Goal: Information Seeking & Learning: Learn about a topic

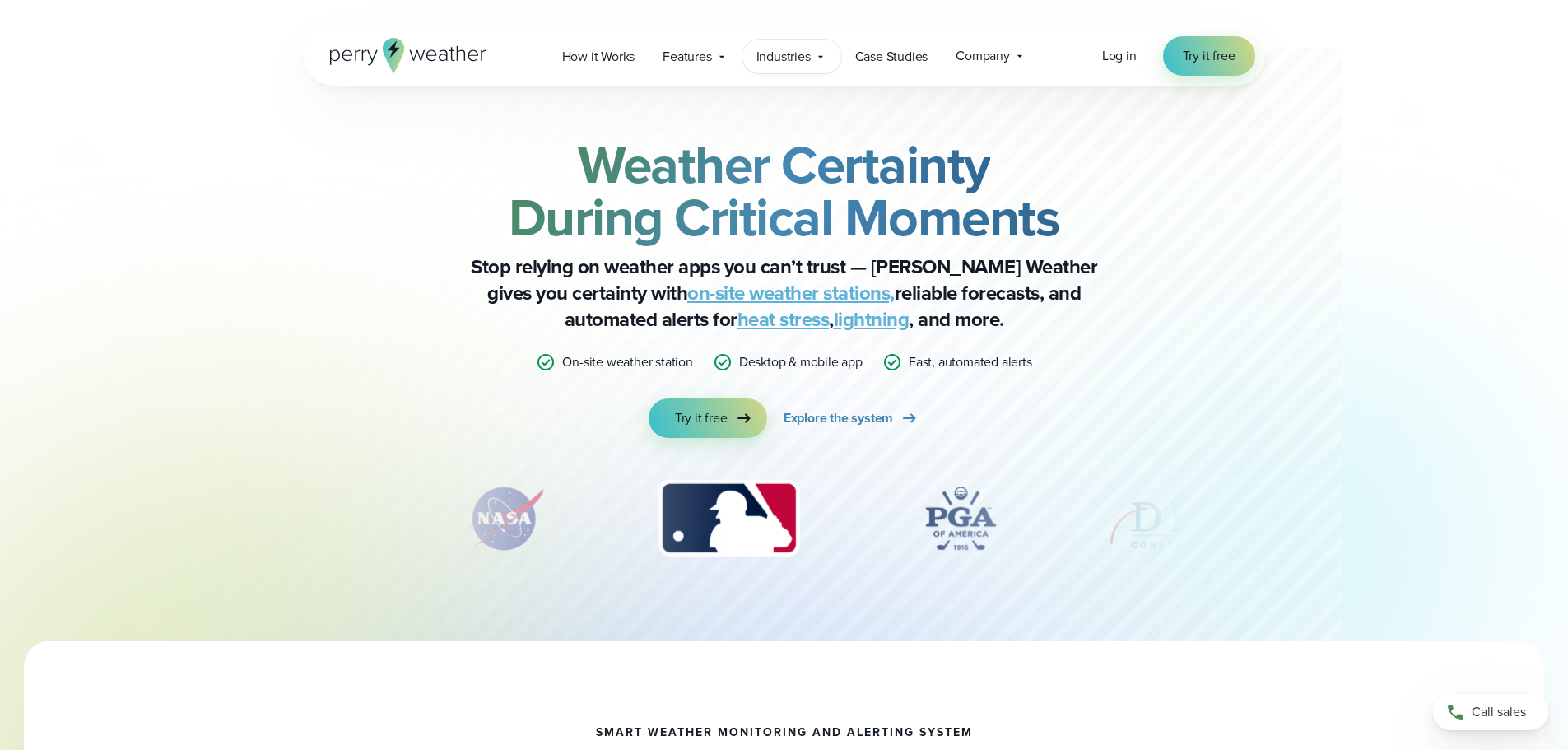
click at [798, 48] on span "Industries" at bounding box center [784, 57] width 55 height 20
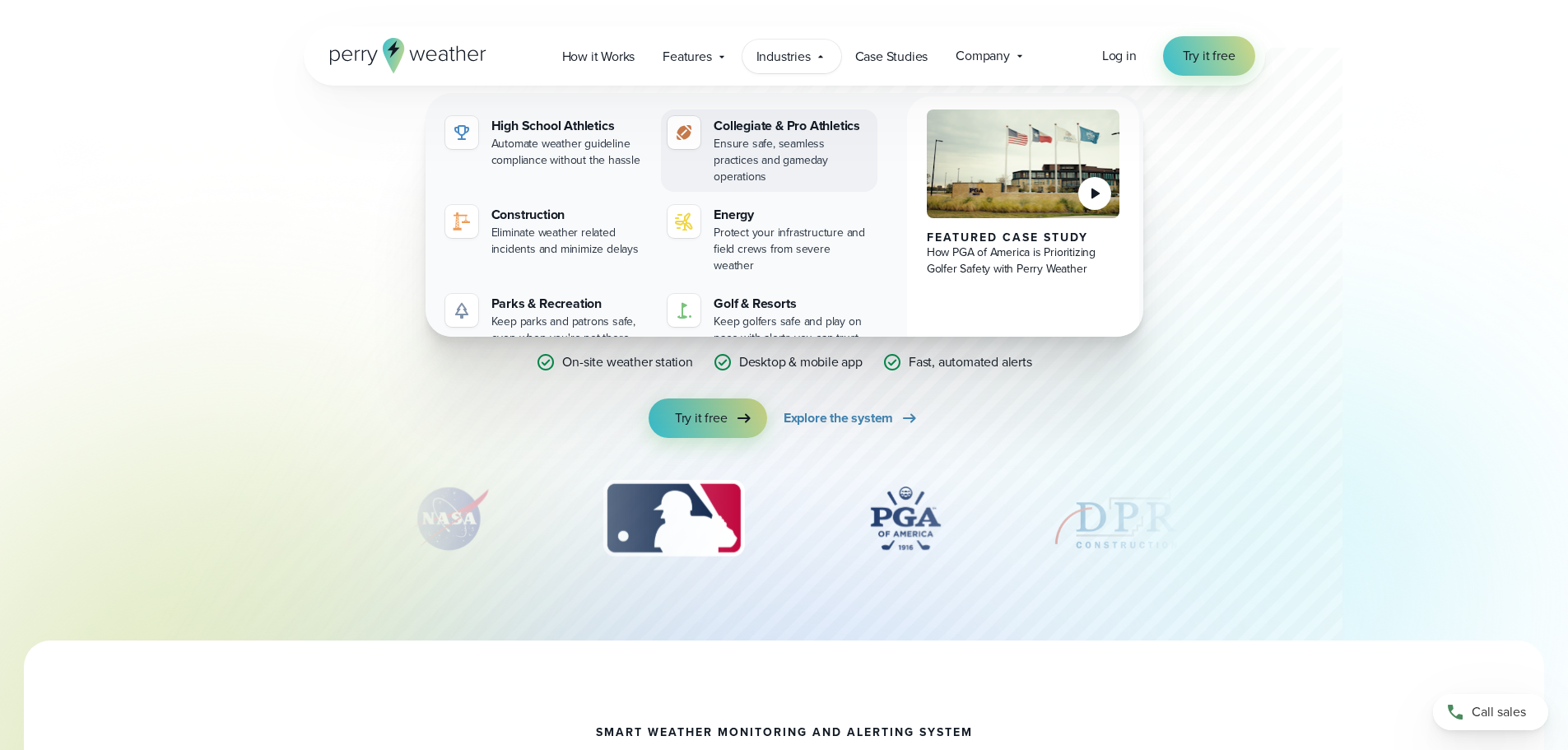
click at [825, 131] on div "Collegiate & Pro Athletics" at bounding box center [792, 126] width 157 height 20
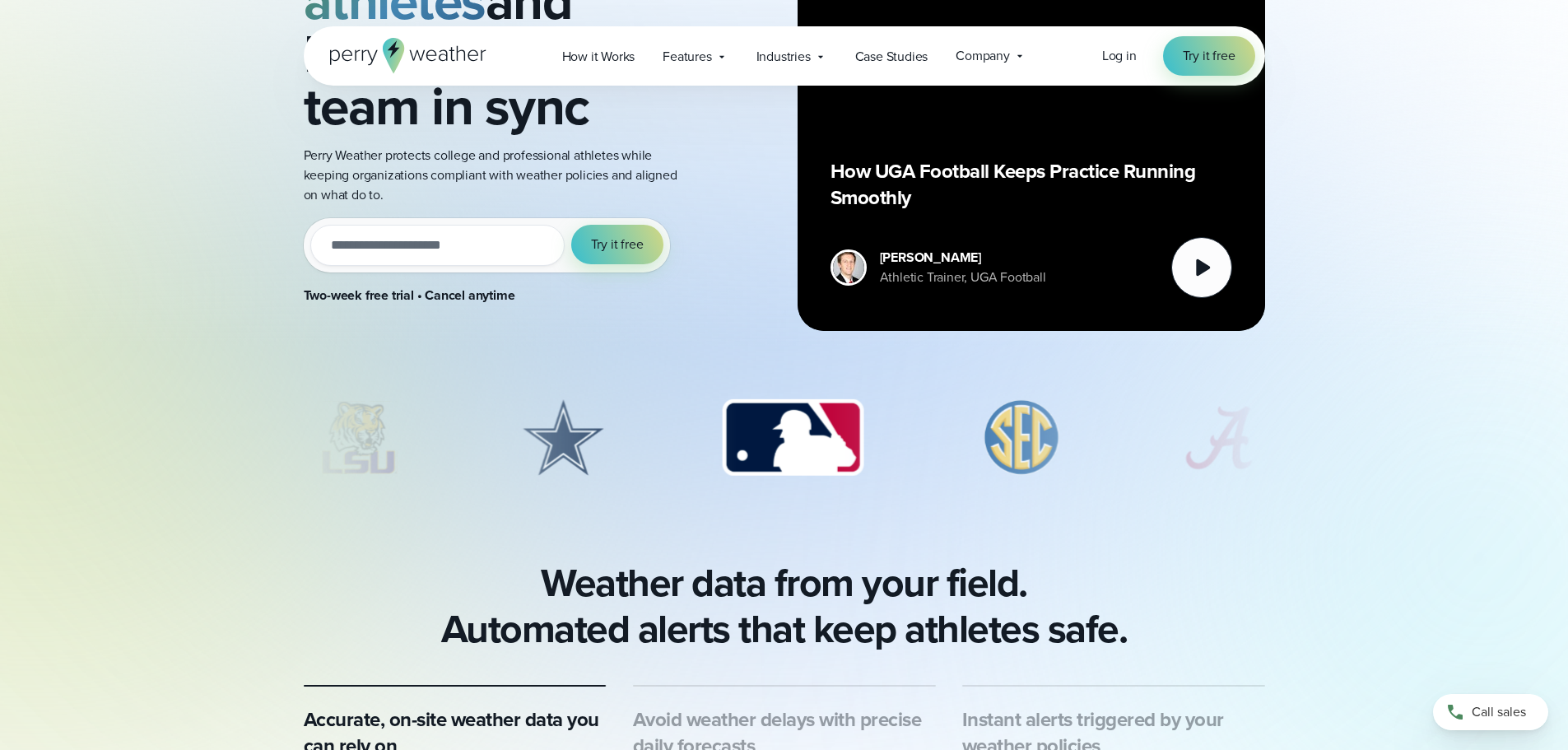
drag, startPoint x: 1027, startPoint y: 439, endPoint x: 559, endPoint y: 520, distance: 475.0
click at [559, 520] on div "Weather Alerting System Protect athletes and keep your team in sync Perry Weath…" at bounding box center [784, 538] width 1568 height 1627
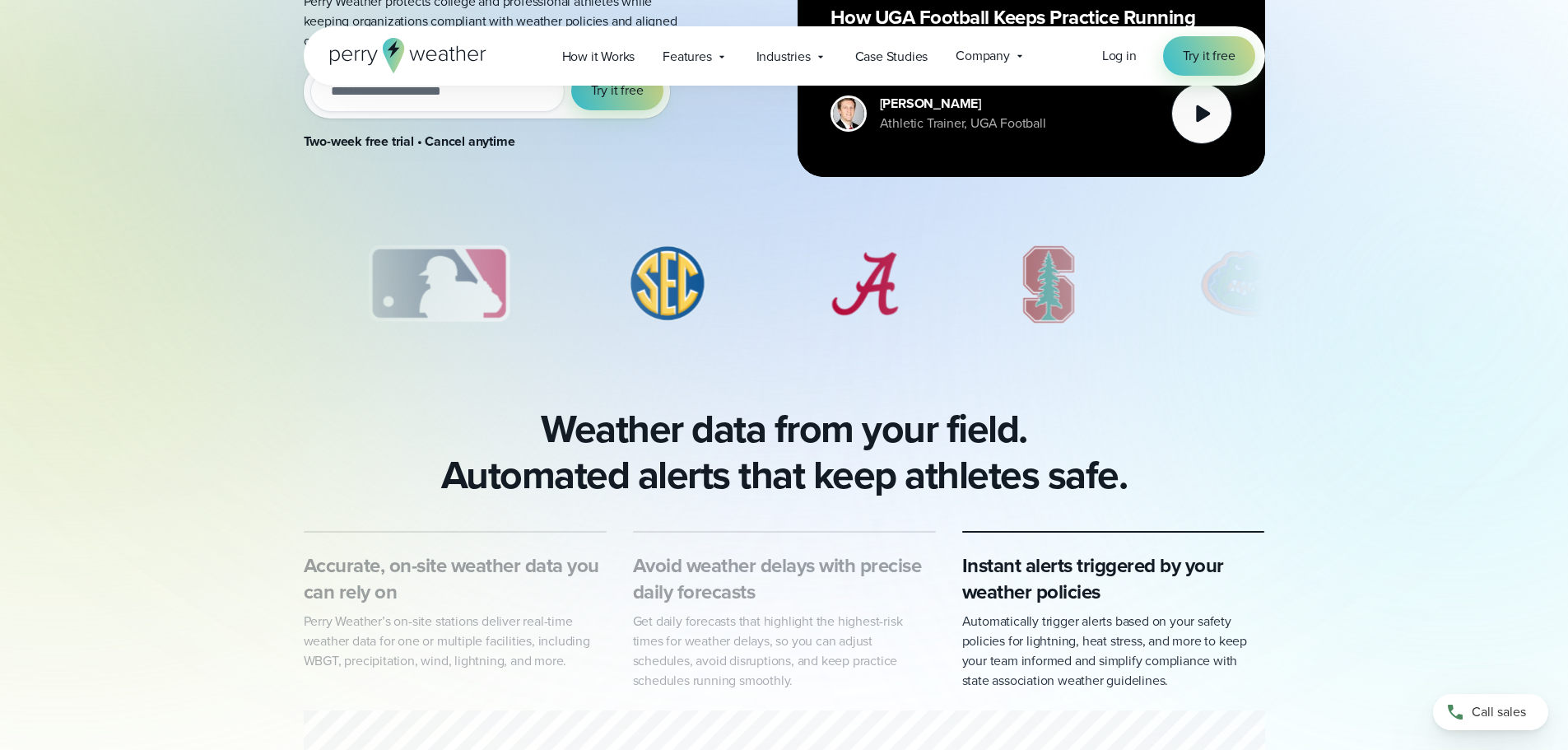
scroll to position [428, 0]
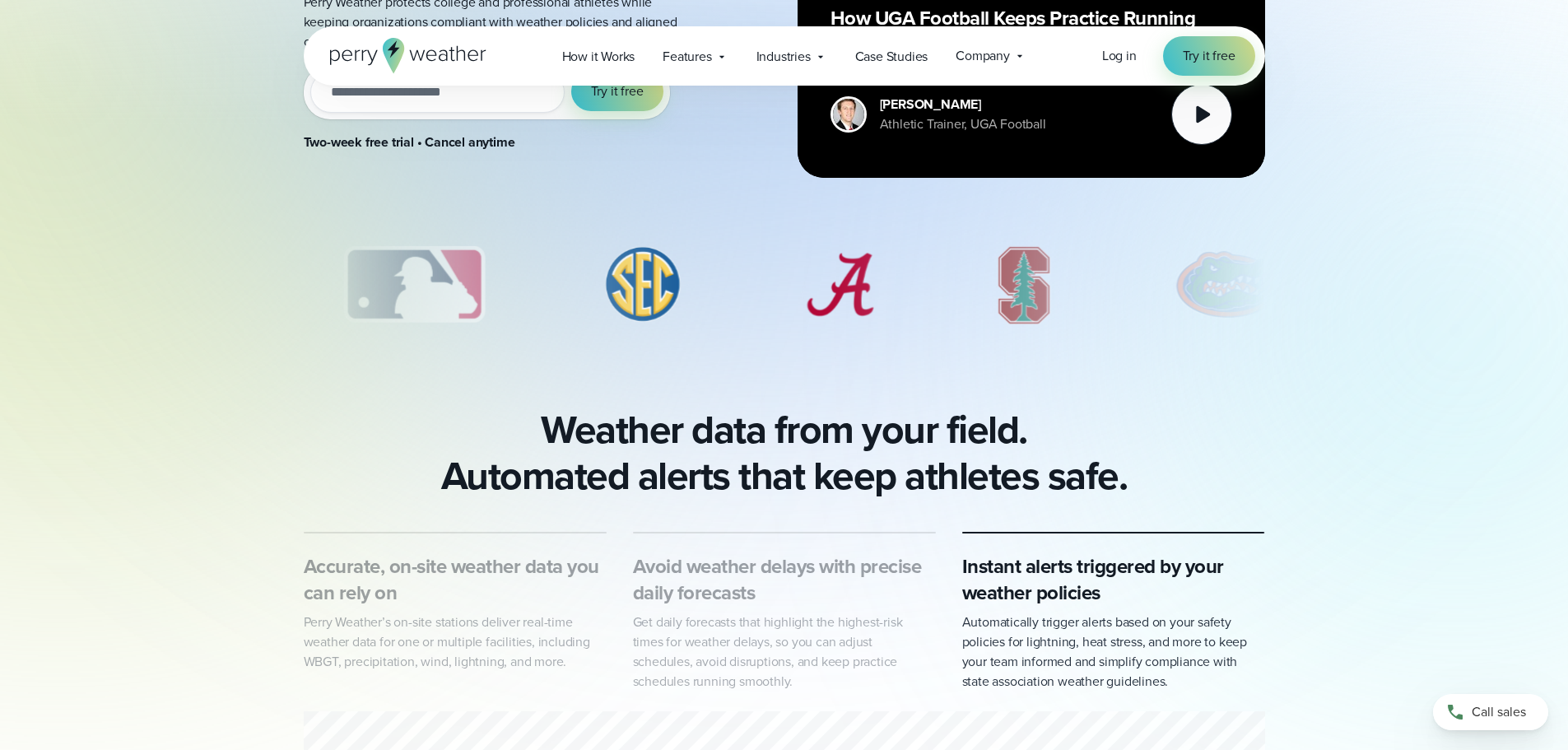
drag, startPoint x: 1039, startPoint y: 300, endPoint x: 721, endPoint y: 312, distance: 318.2
click at [721, 312] on div "slideshow" at bounding box center [784, 285] width 962 height 83
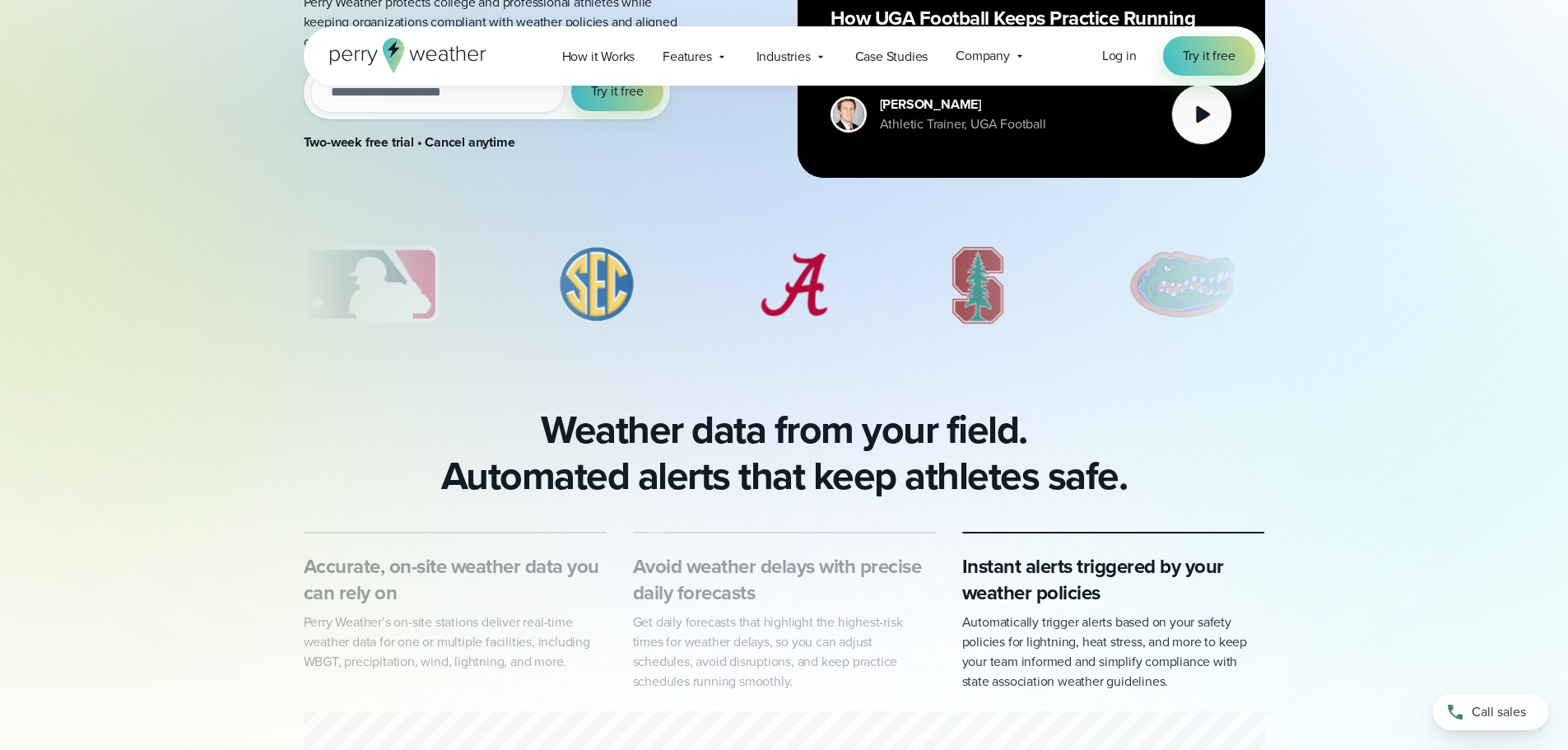
click at [1202, 303] on img "7 of 8" at bounding box center [1184, 285] width 154 height 83
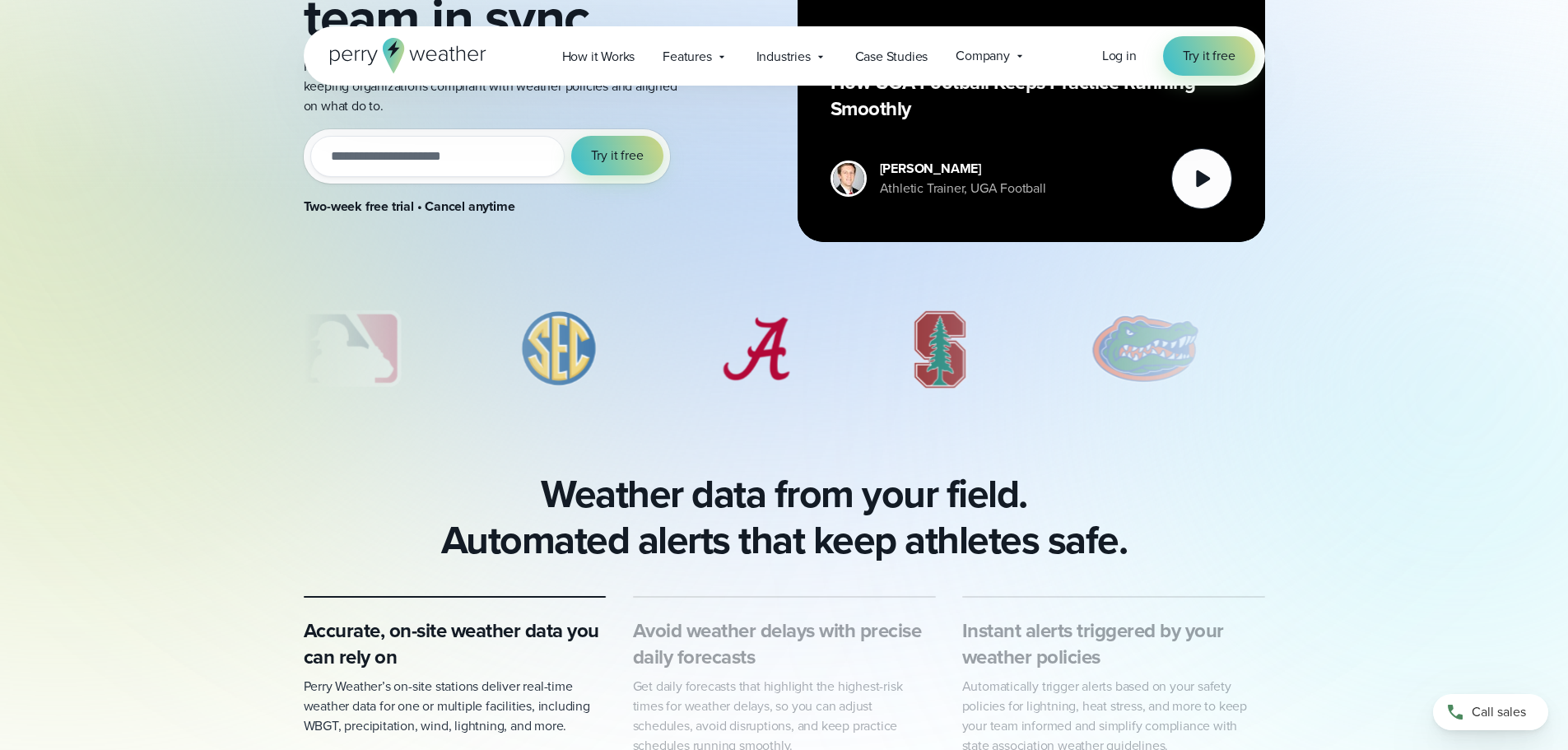
scroll to position [363, 0]
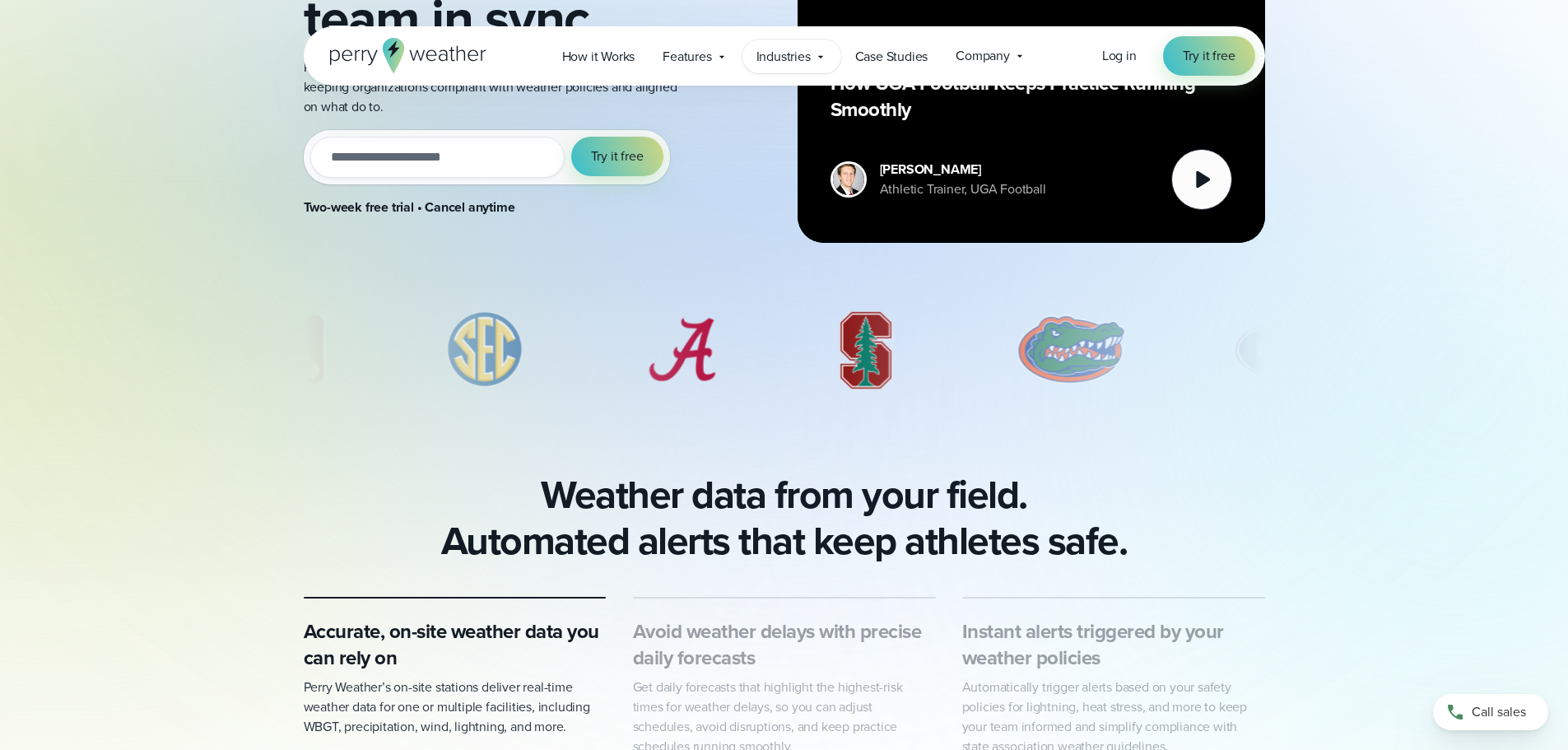
click at [814, 55] on div "Industries Featured Case Study How PGA of America is Prioritizing Golfer Safety…" at bounding box center [792, 57] width 99 height 34
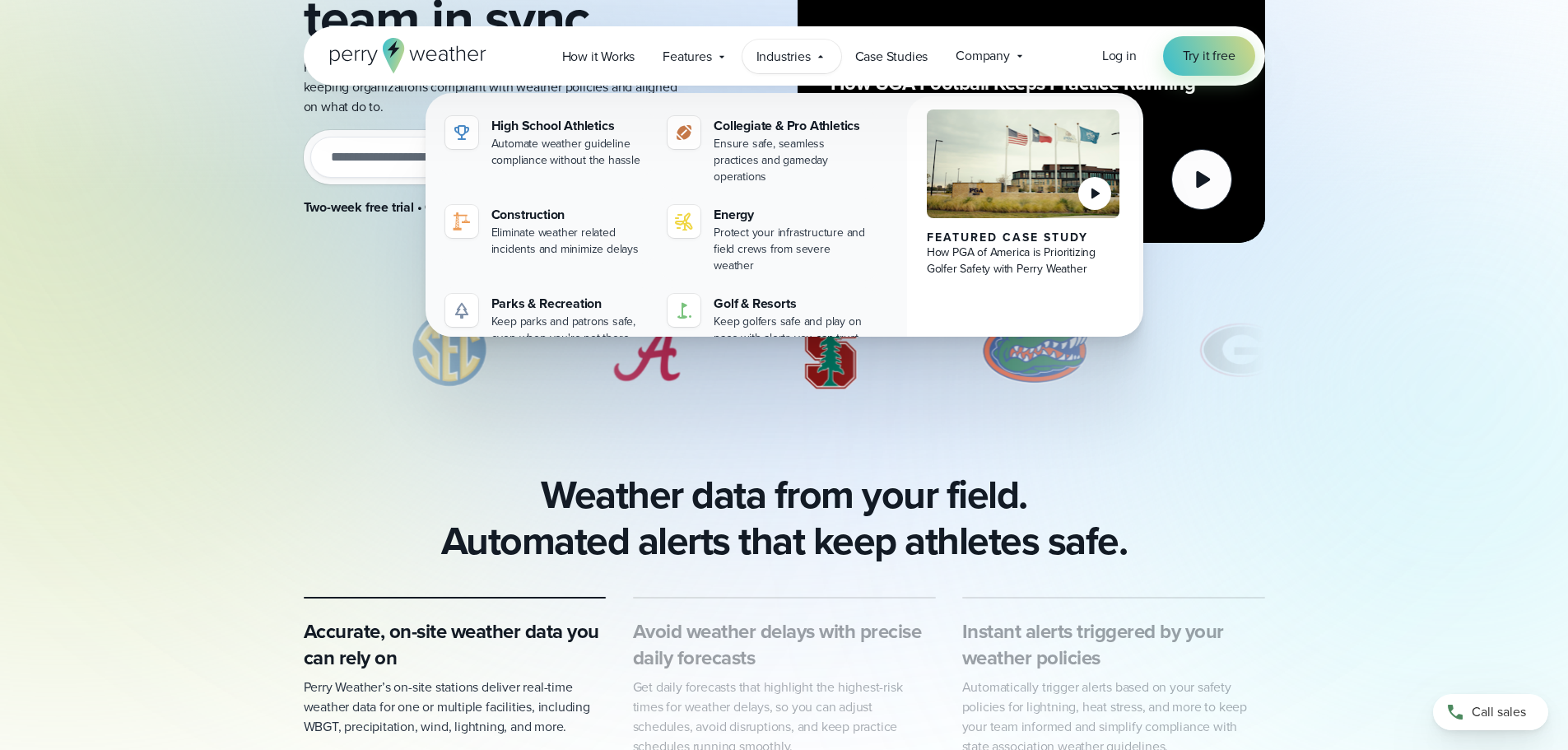
click at [814, 55] on div "Industries Featured Case Study How PGA of America is Prioritizing Golfer Safety…" at bounding box center [792, 57] width 99 height 34
